Goal: Task Accomplishment & Management: Manage account settings

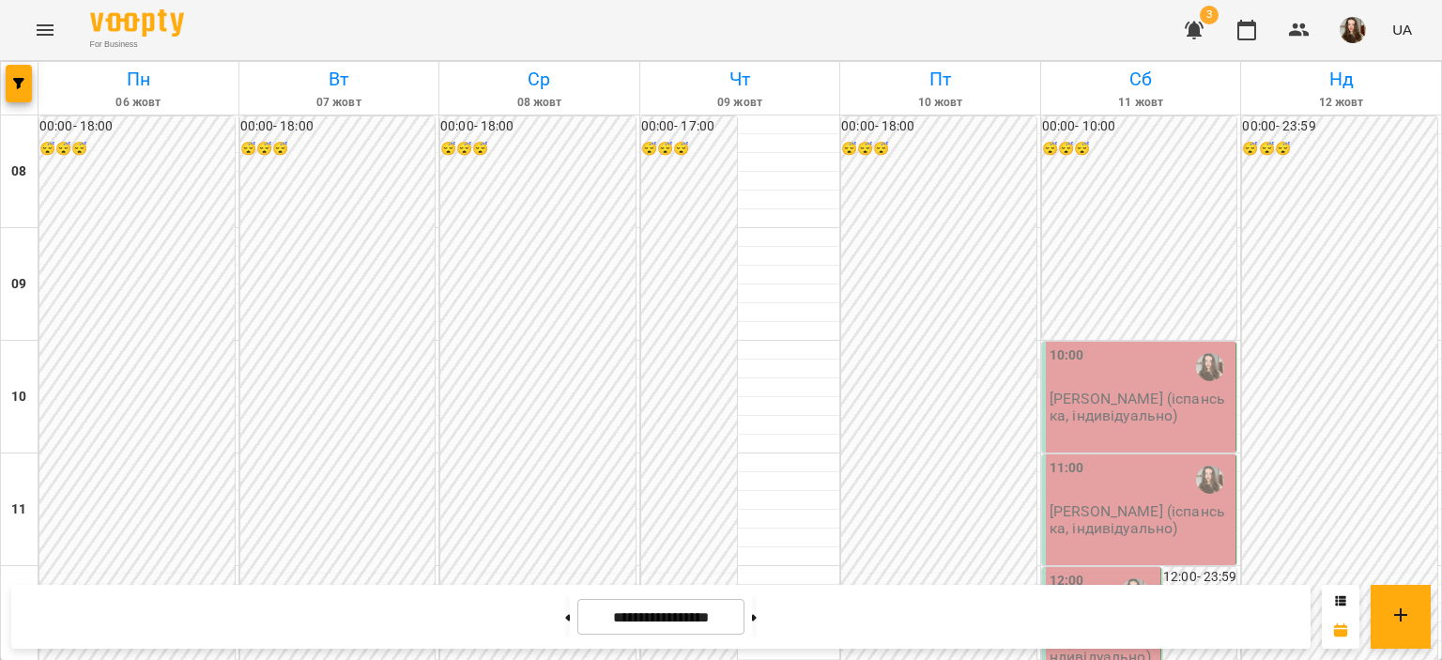
scroll to position [259, 0]
click at [566, 619] on icon at bounding box center [568, 617] width 5 height 7
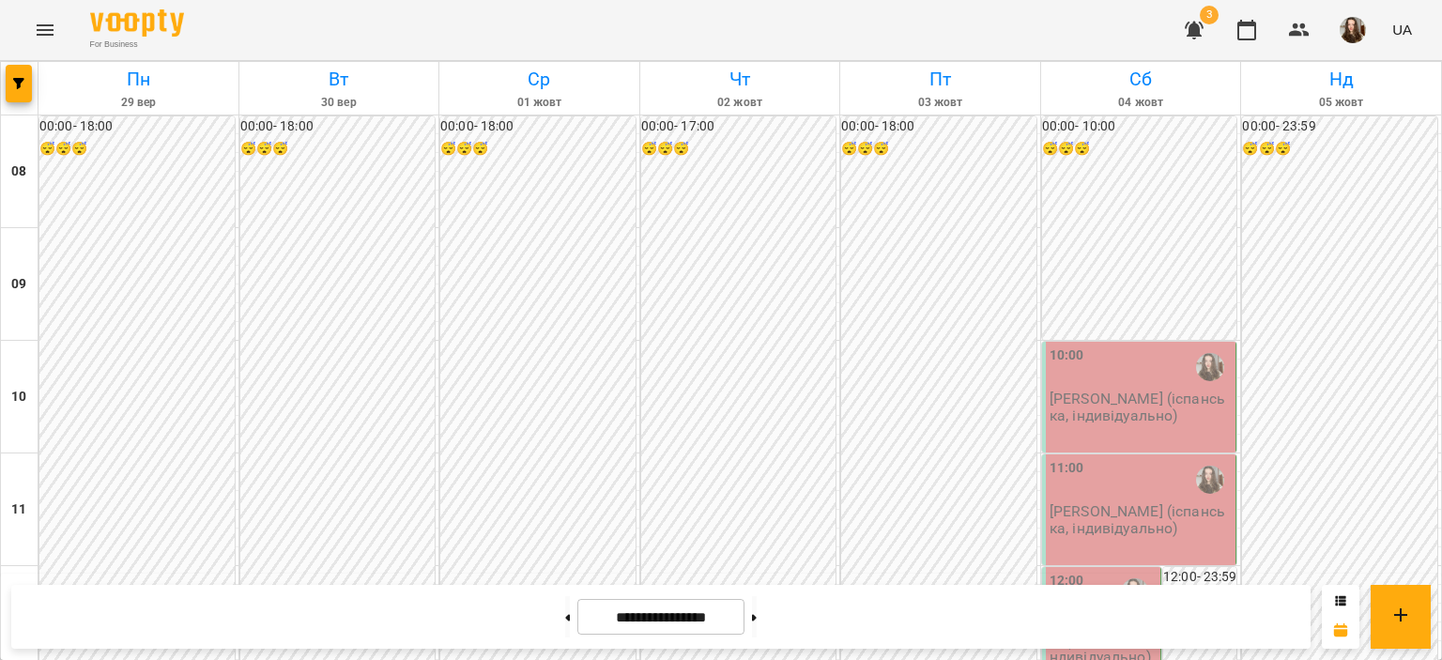
scroll to position [914, 0]
click at [565, 620] on button at bounding box center [567, 616] width 5 height 41
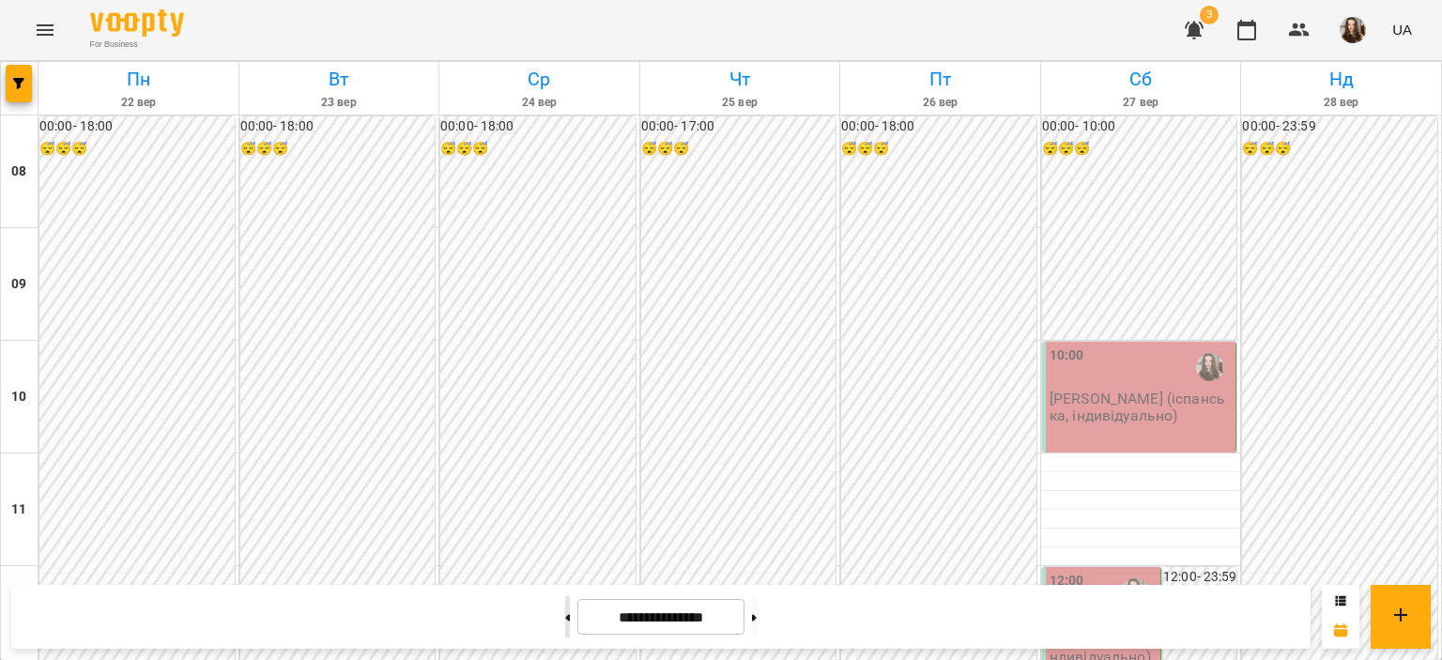
click at [565, 620] on button at bounding box center [567, 616] width 5 height 41
type input "**********"
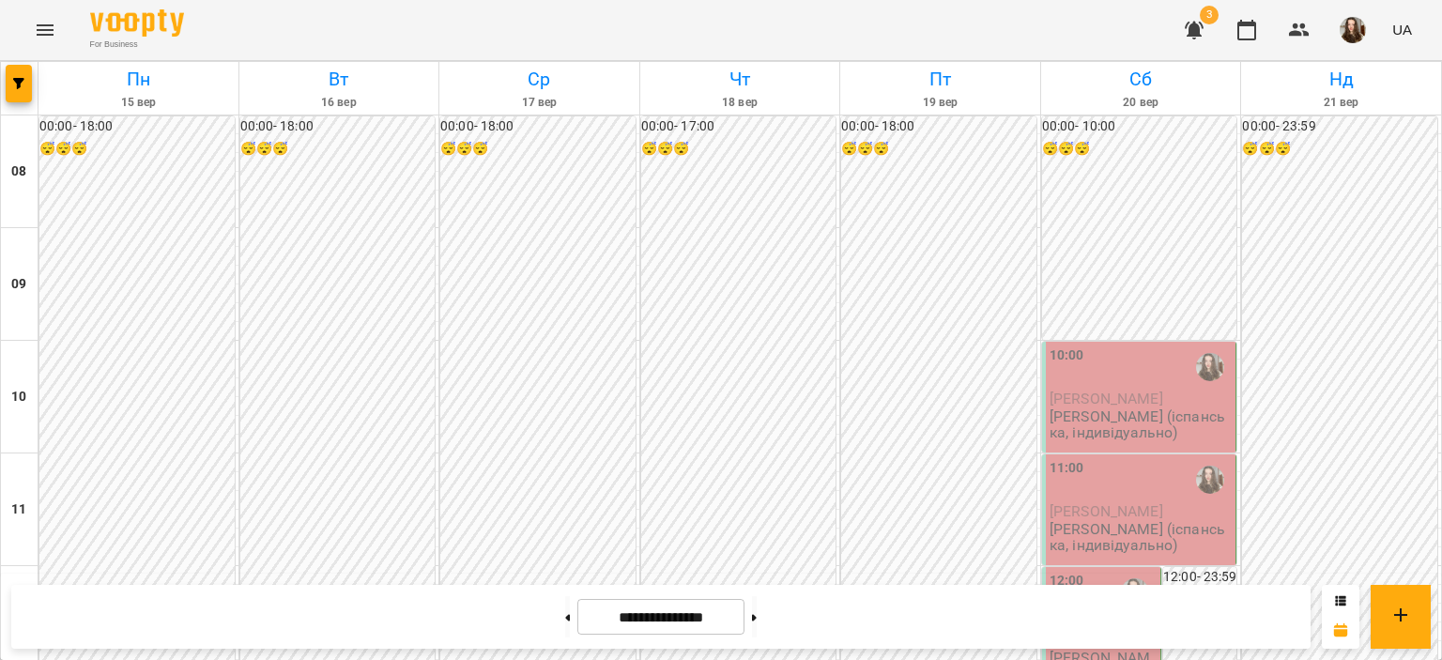
scroll to position [199, 0]
click at [1075, 458] on div "11:00" at bounding box center [1140, 479] width 183 height 43
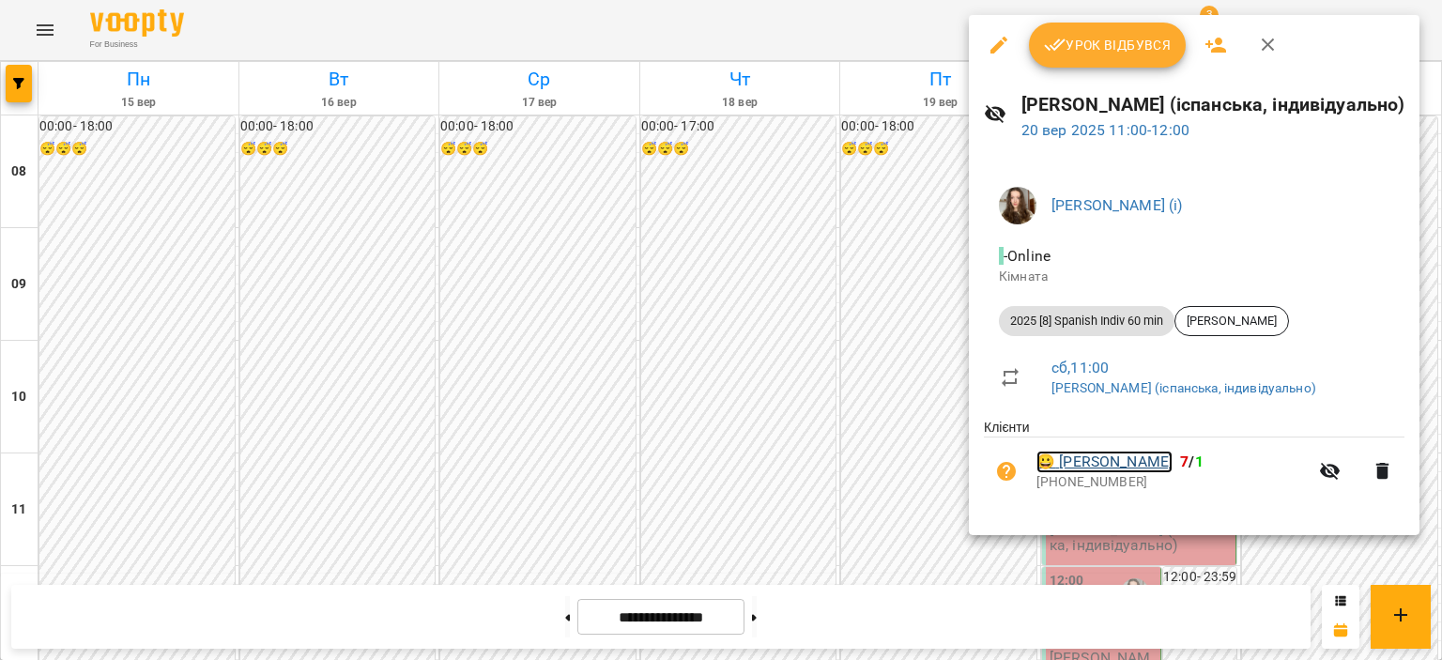
click at [1084, 461] on link "😀 [PERSON_NAME]" at bounding box center [1104, 462] width 136 height 23
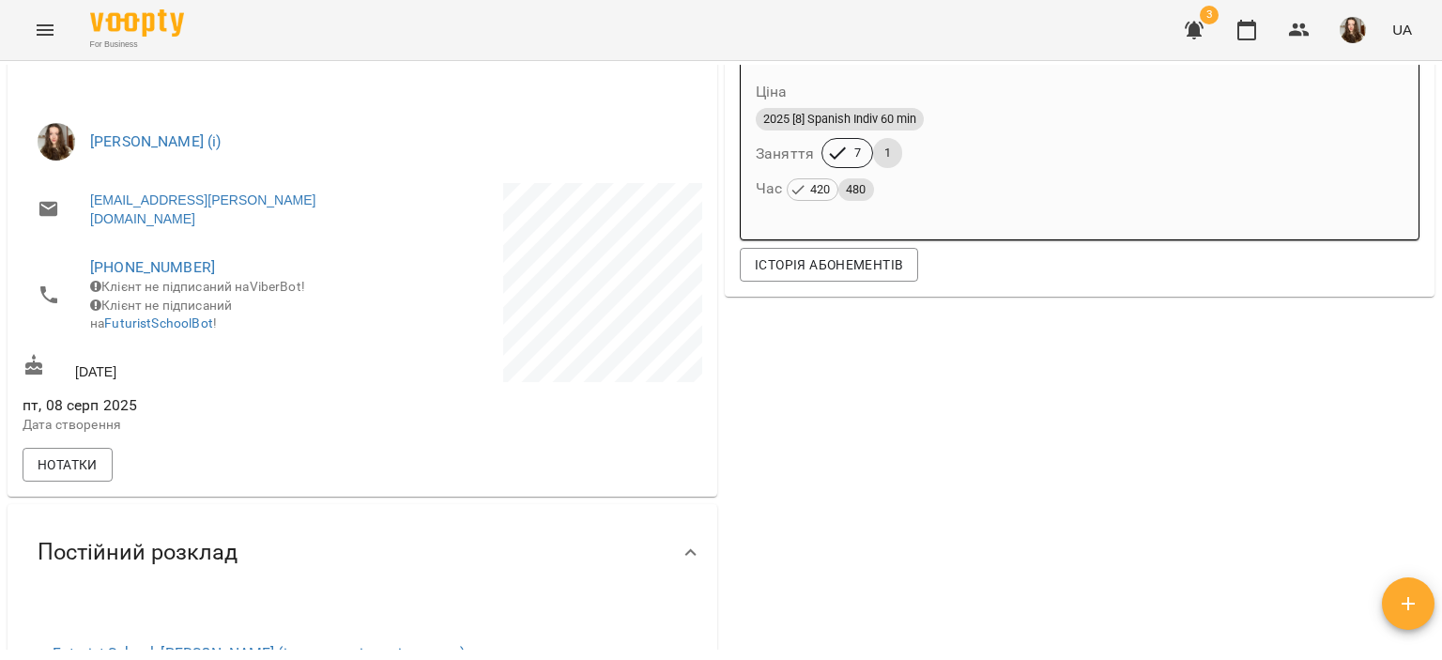
scroll to position [308, 0]
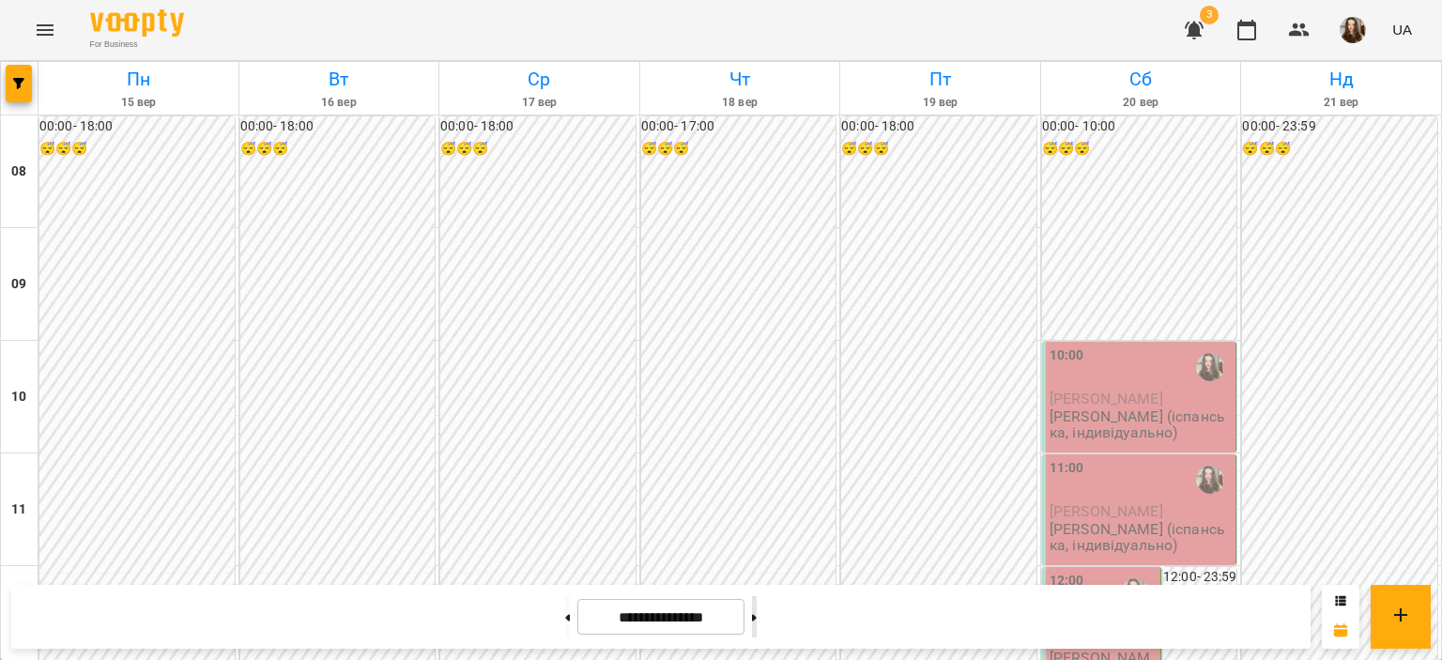
click at [757, 621] on button at bounding box center [754, 616] width 5 height 41
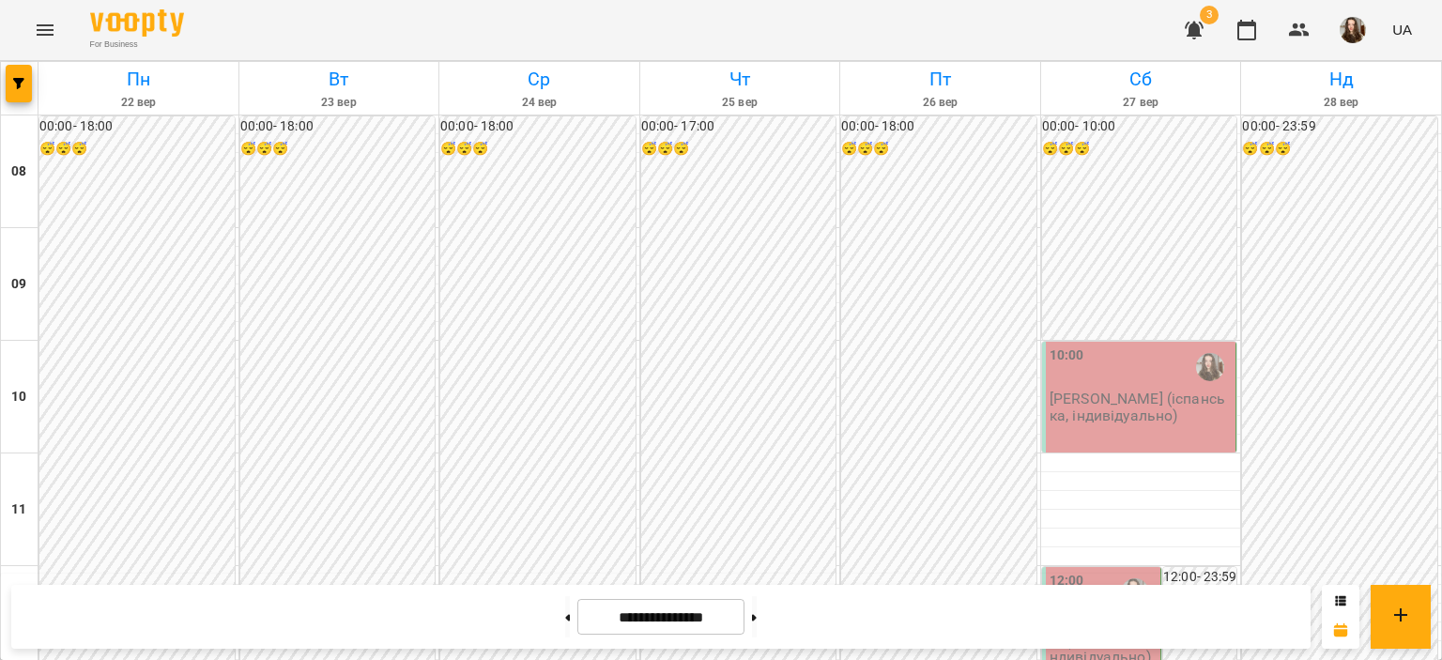
scroll to position [71, 0]
click at [757, 611] on button at bounding box center [754, 616] width 5 height 41
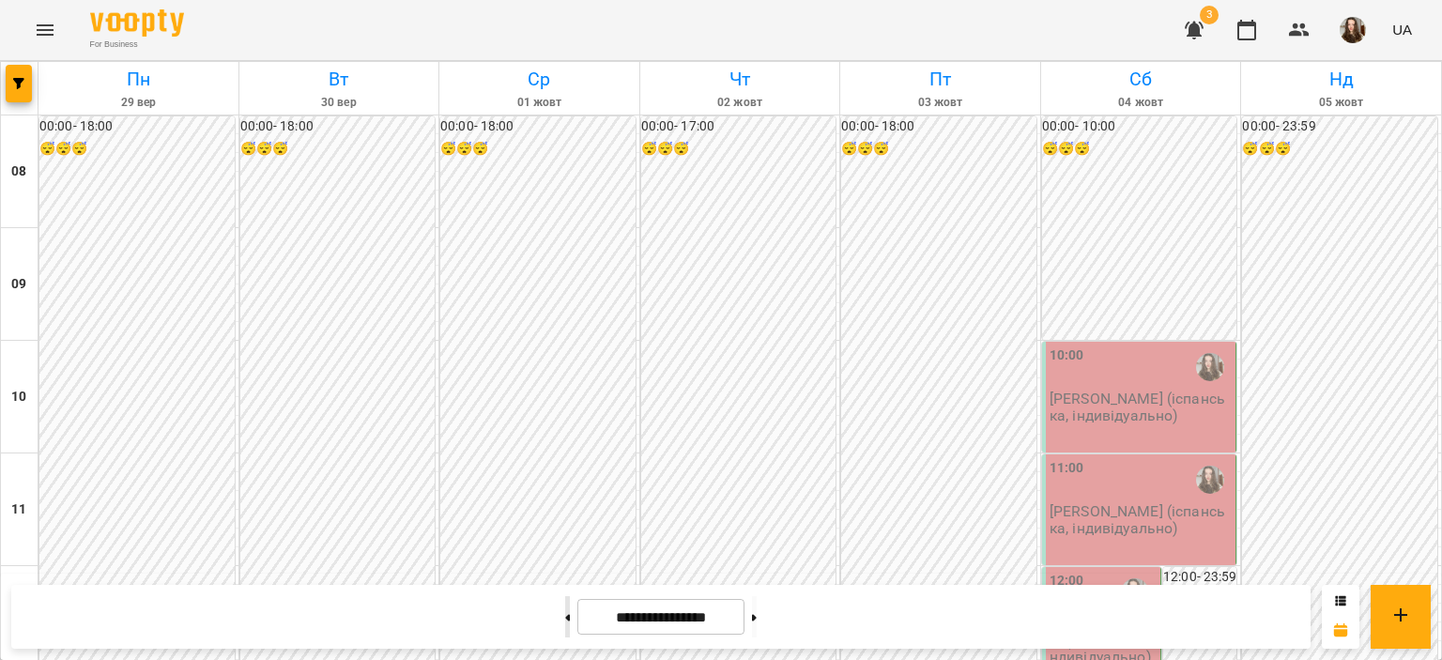
click at [565, 619] on button at bounding box center [567, 616] width 5 height 41
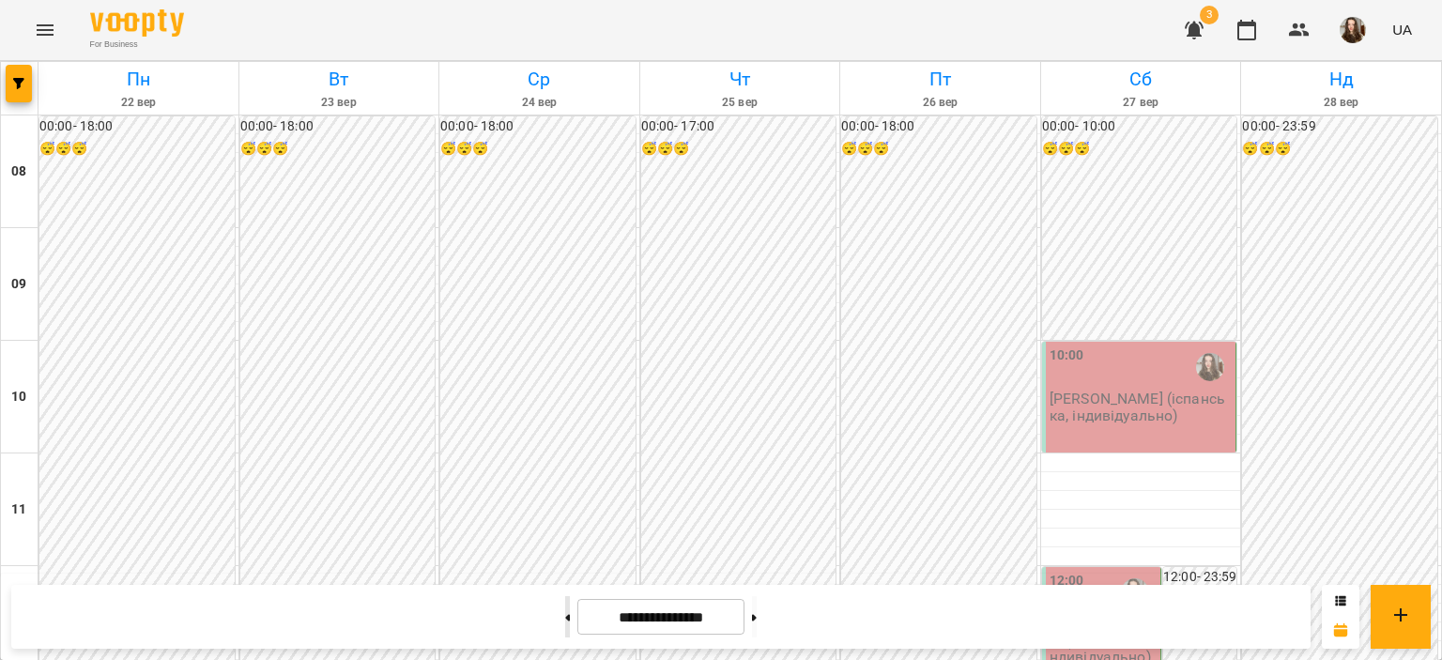
click at [565, 619] on button at bounding box center [567, 616] width 5 height 41
type input "**********"
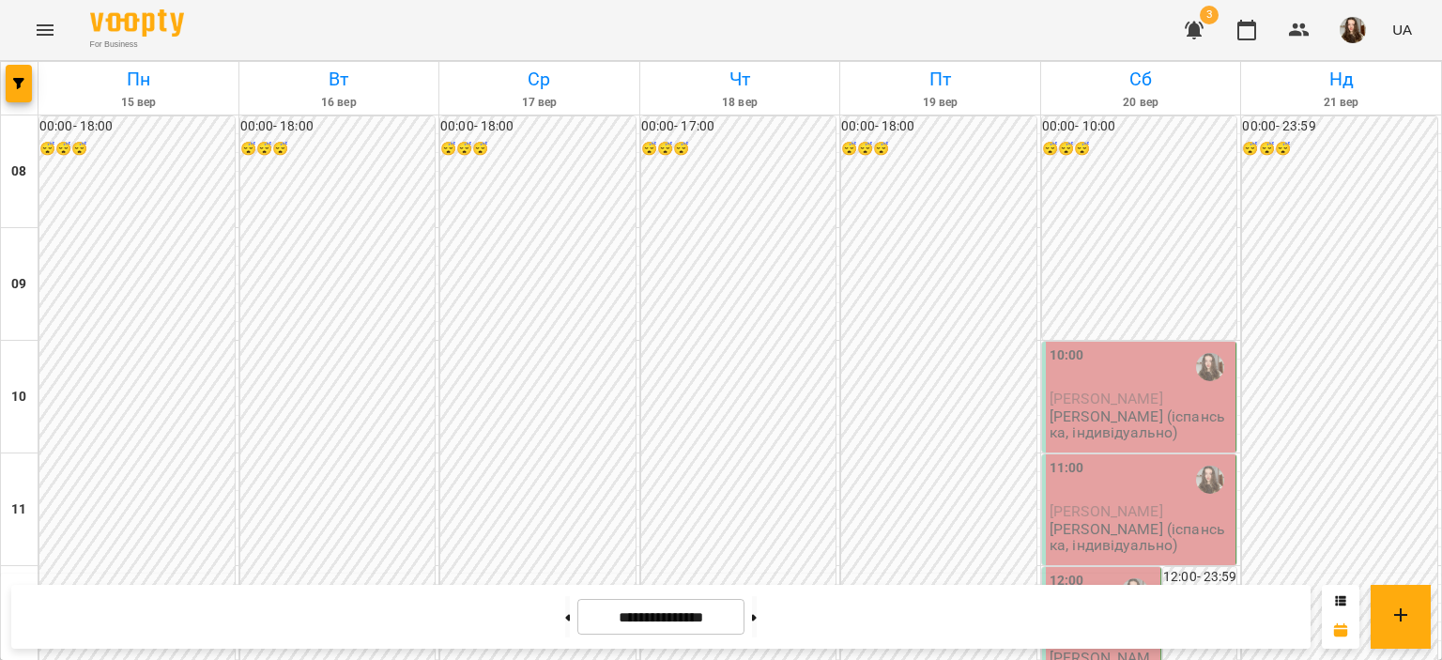
click at [1053, 390] on span "[PERSON_NAME]" at bounding box center [1106, 399] width 114 height 18
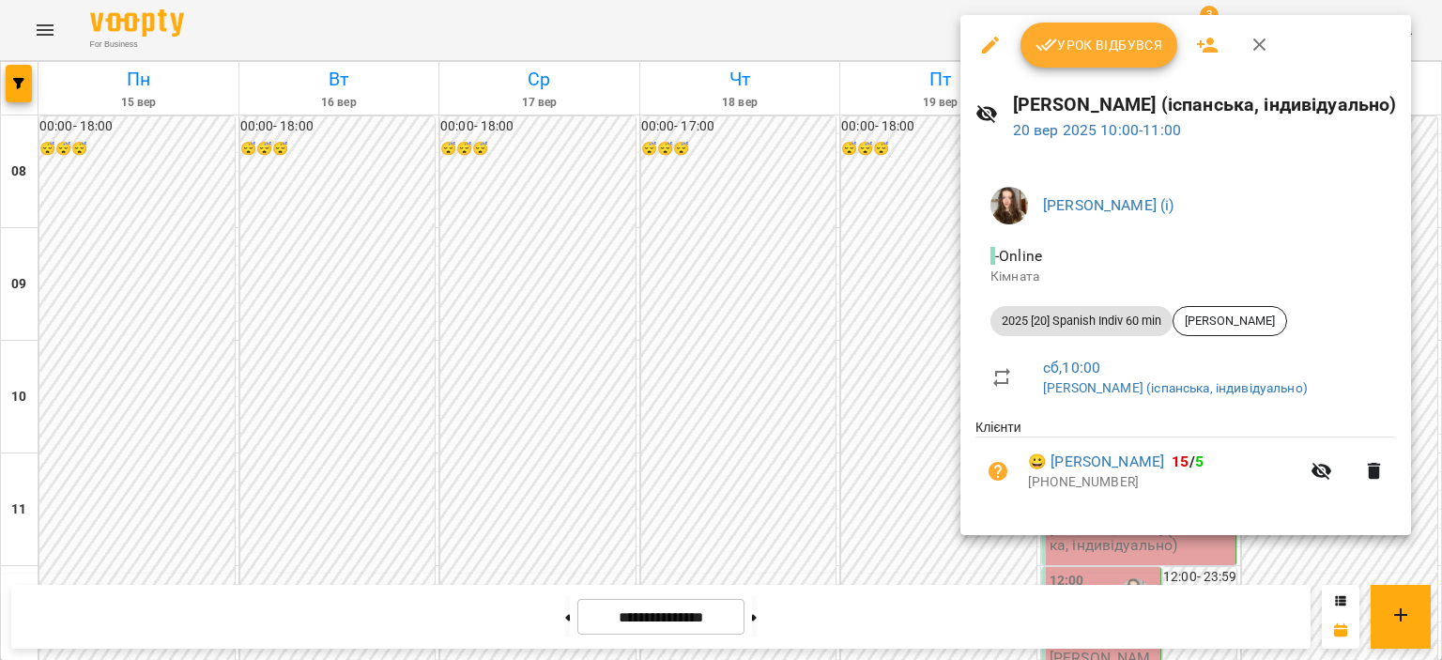
click at [1079, 37] on span "Урок відбувся" at bounding box center [1099, 45] width 128 height 23
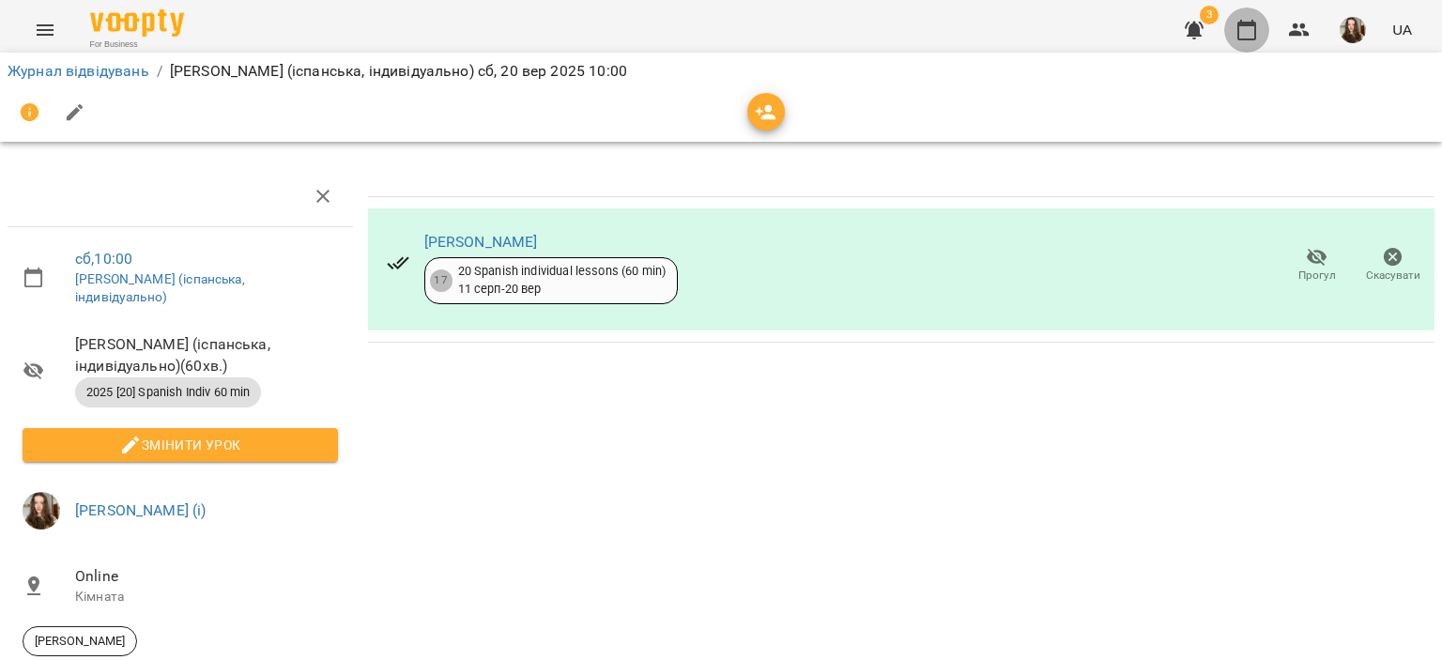
click at [1251, 34] on icon "button" at bounding box center [1246, 30] width 23 height 23
